Goal: Information Seeking & Learning: Check status

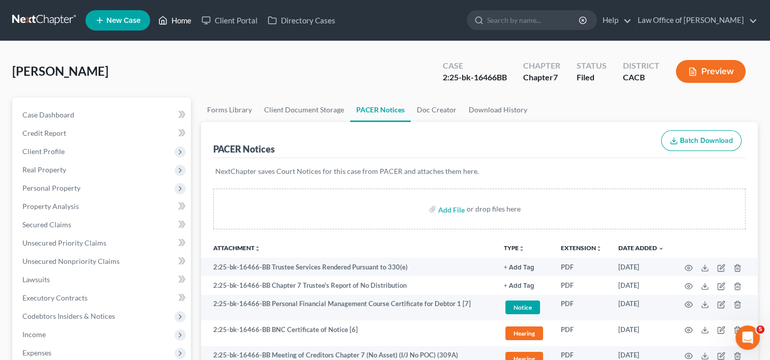
click at [181, 22] on link "Home" at bounding box center [174, 20] width 43 height 18
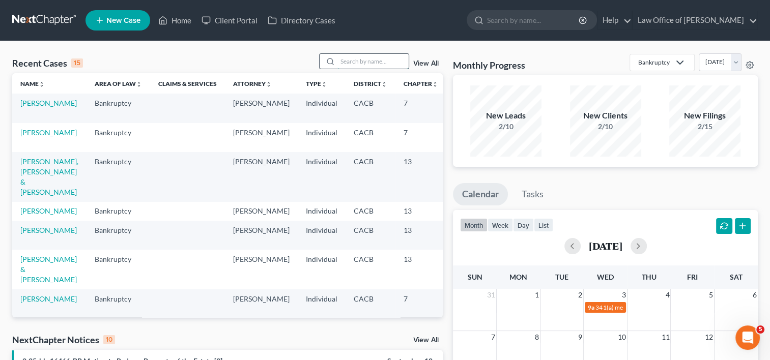
click at [356, 59] on input "search" at bounding box center [372, 61] width 71 height 15
type input "[PERSON_NAME]"
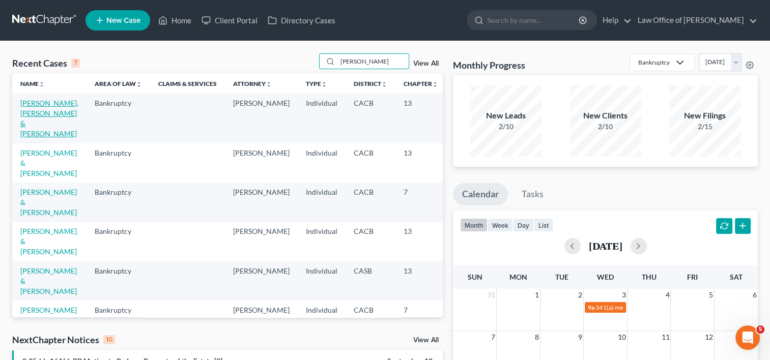
click at [31, 117] on link "[PERSON_NAME], [PERSON_NAME] & [PERSON_NAME]" at bounding box center [49, 118] width 58 height 39
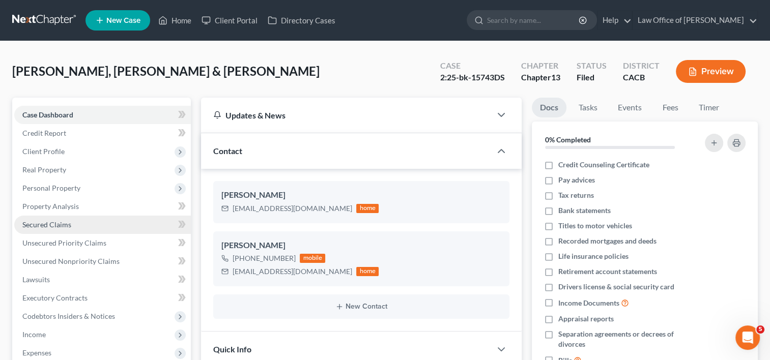
click at [59, 225] on span "Secured Claims" at bounding box center [46, 224] width 49 height 9
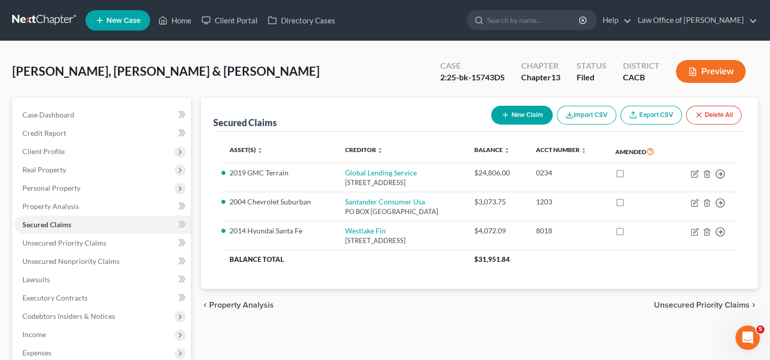
scroll to position [198, 0]
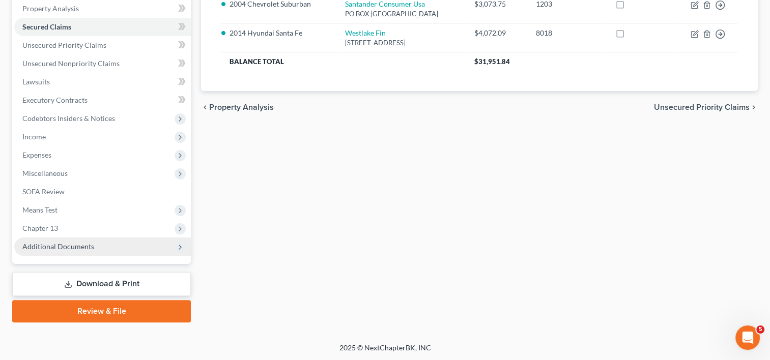
click at [72, 243] on span "Additional Documents" at bounding box center [58, 246] width 72 height 9
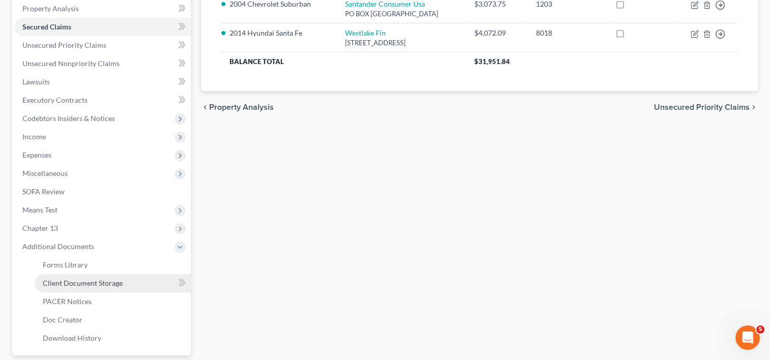
click at [84, 289] on link "Client Document Storage" at bounding box center [113, 283] width 156 height 18
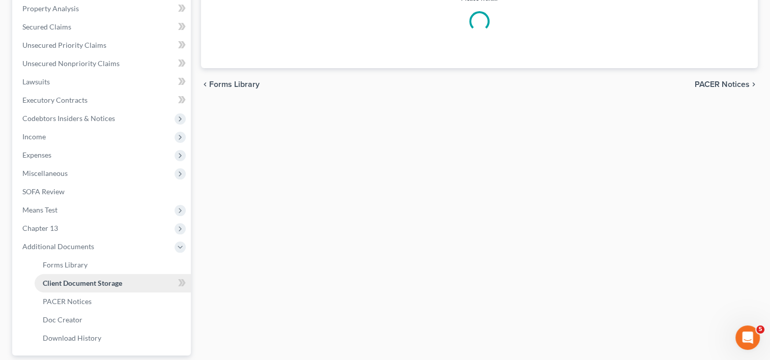
scroll to position [177, 0]
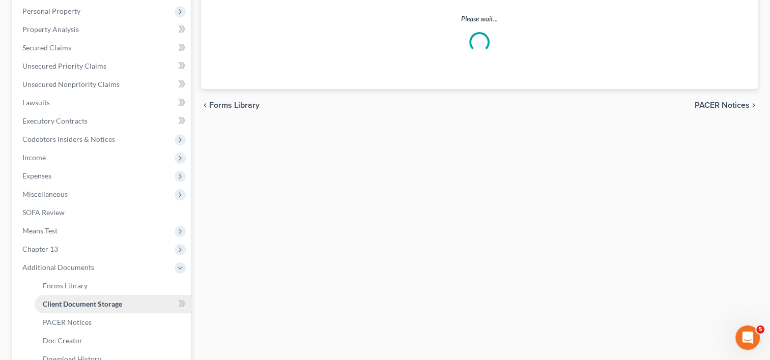
select select "12"
select select "11"
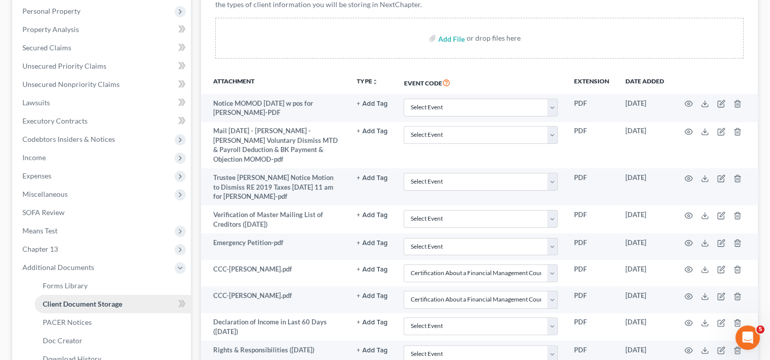
scroll to position [0, 0]
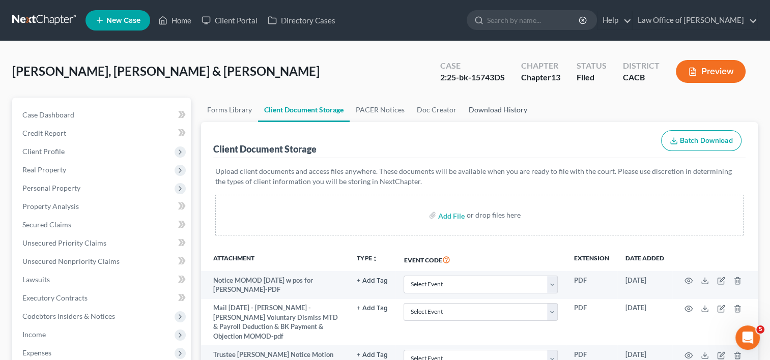
click at [484, 108] on link "Download History" at bounding box center [498, 110] width 71 height 24
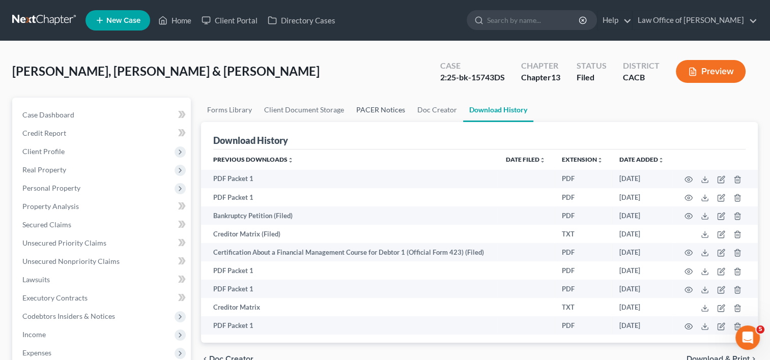
click at [381, 112] on link "PACER Notices" at bounding box center [380, 110] width 61 height 24
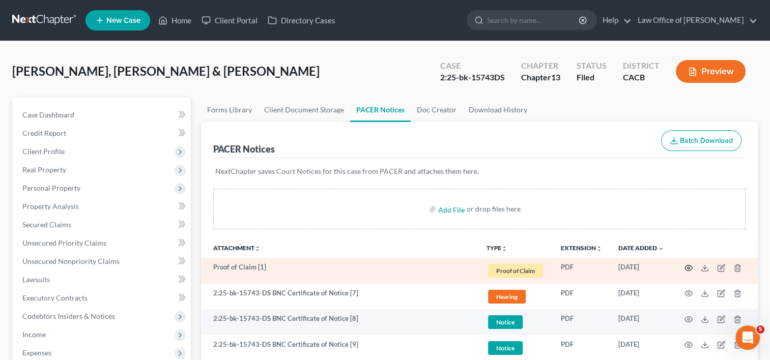
click at [688, 266] on icon "button" at bounding box center [688, 268] width 8 height 8
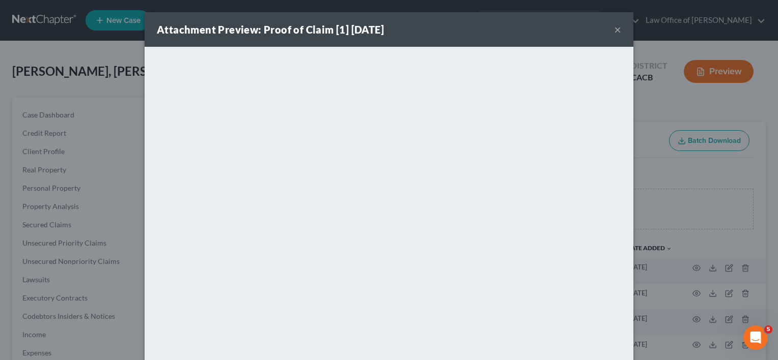
click at [478, 28] on div "Attachment Preview: Proof of Claim [1] [DATE] ×" at bounding box center [389, 29] width 489 height 35
click at [614, 31] on button "×" at bounding box center [617, 29] width 7 height 12
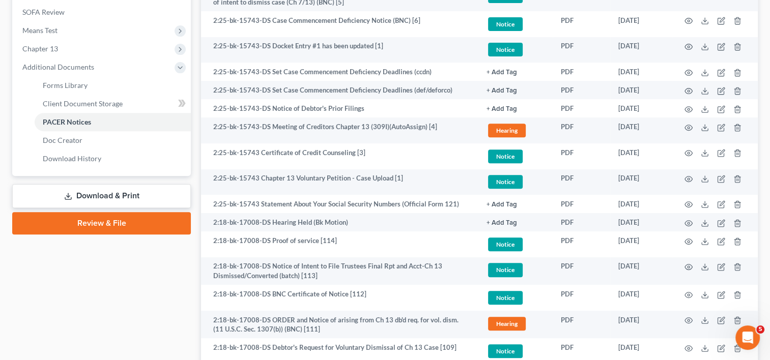
scroll to position [326, 0]
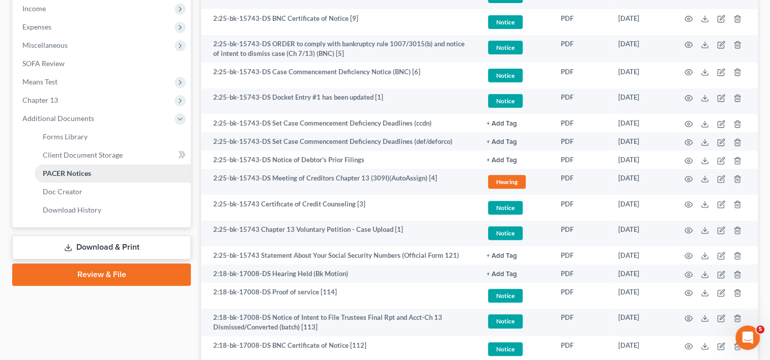
click at [78, 179] on link "PACER Notices" at bounding box center [113, 173] width 156 height 18
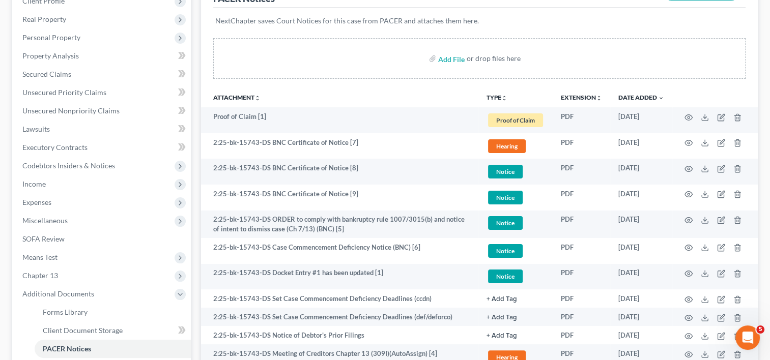
scroll to position [121, 0]
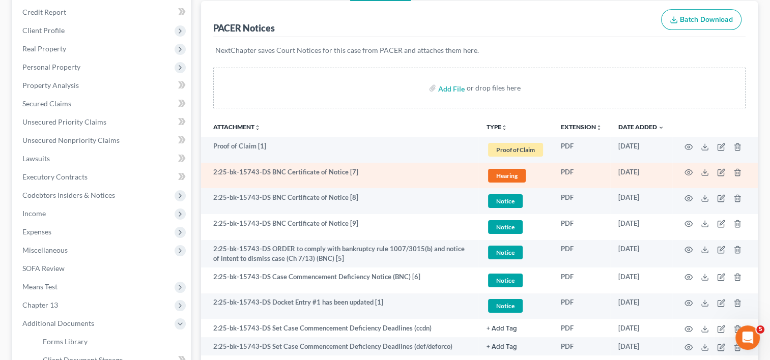
click at [309, 175] on td "2:25-bk-15743-DS BNC Certificate of Notice [7]" at bounding box center [339, 176] width 277 height 26
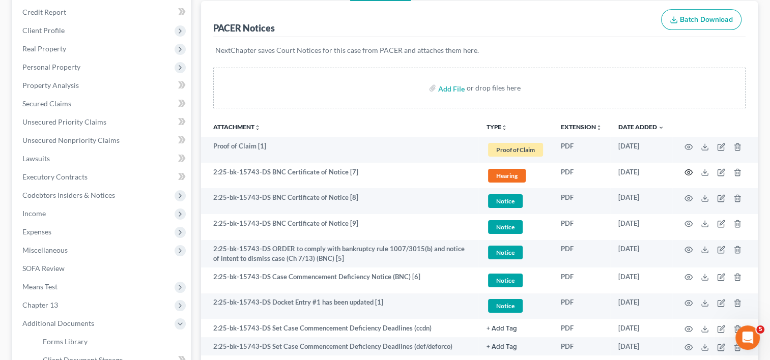
drag, startPoint x: 685, startPoint y: 174, endPoint x: 525, endPoint y: 93, distance: 179.6
